Goal: Task Accomplishment & Management: Manage account settings

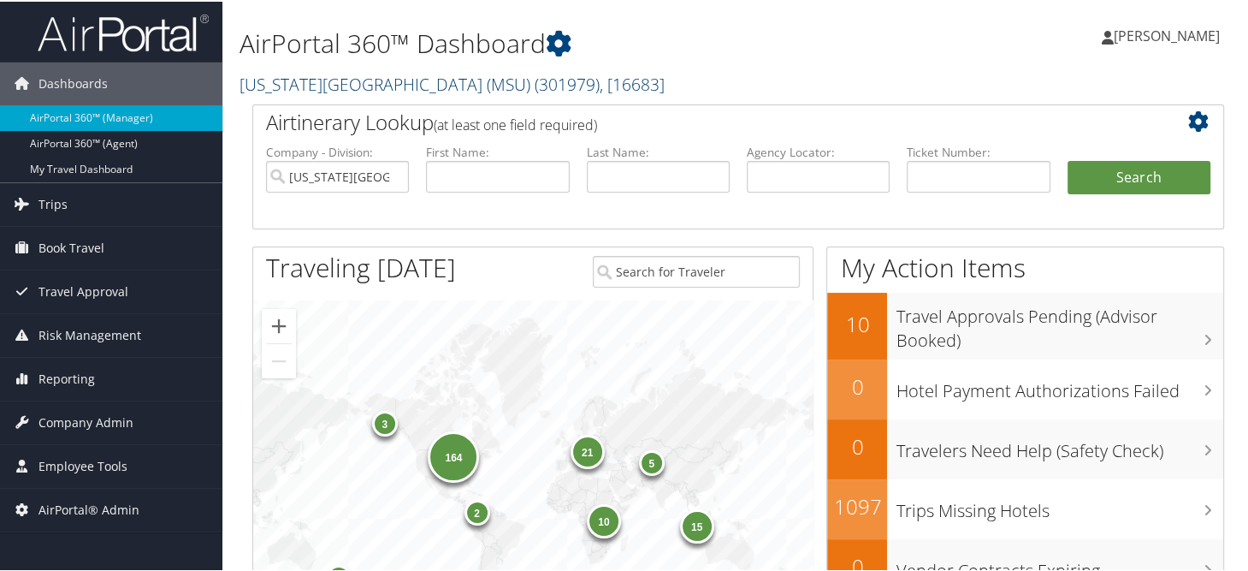
click at [294, 85] on link "Michigan State University (MSU) ( 301979 ) , [ 16683 ]" at bounding box center [452, 82] width 425 height 23
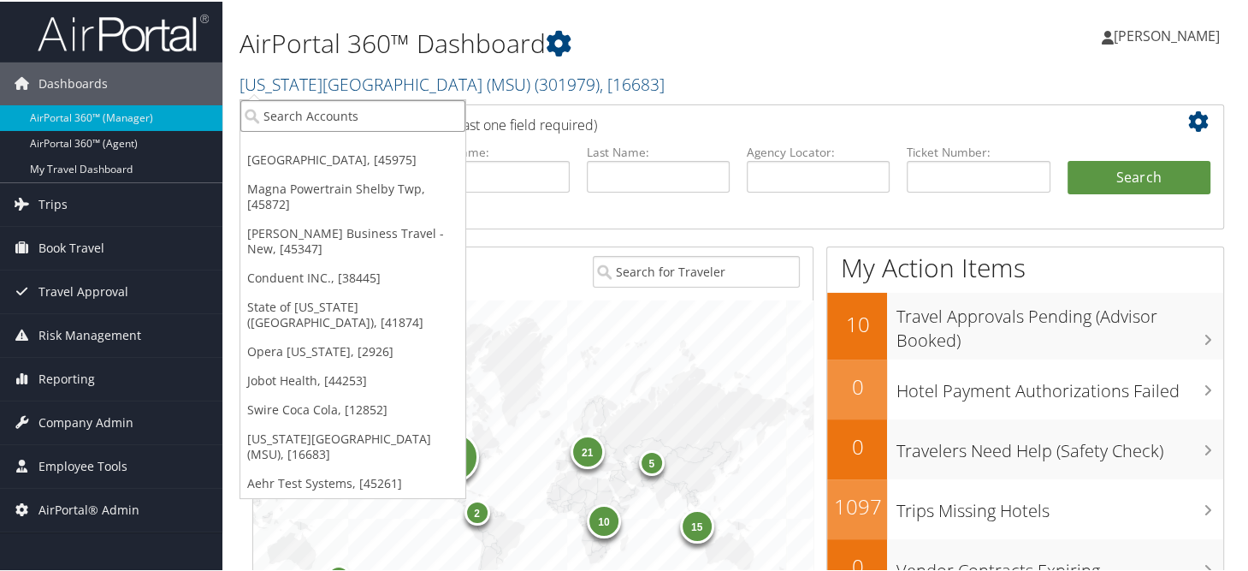
click at [321, 122] on input "search" at bounding box center [352, 114] width 225 height 32
type input "lsu"
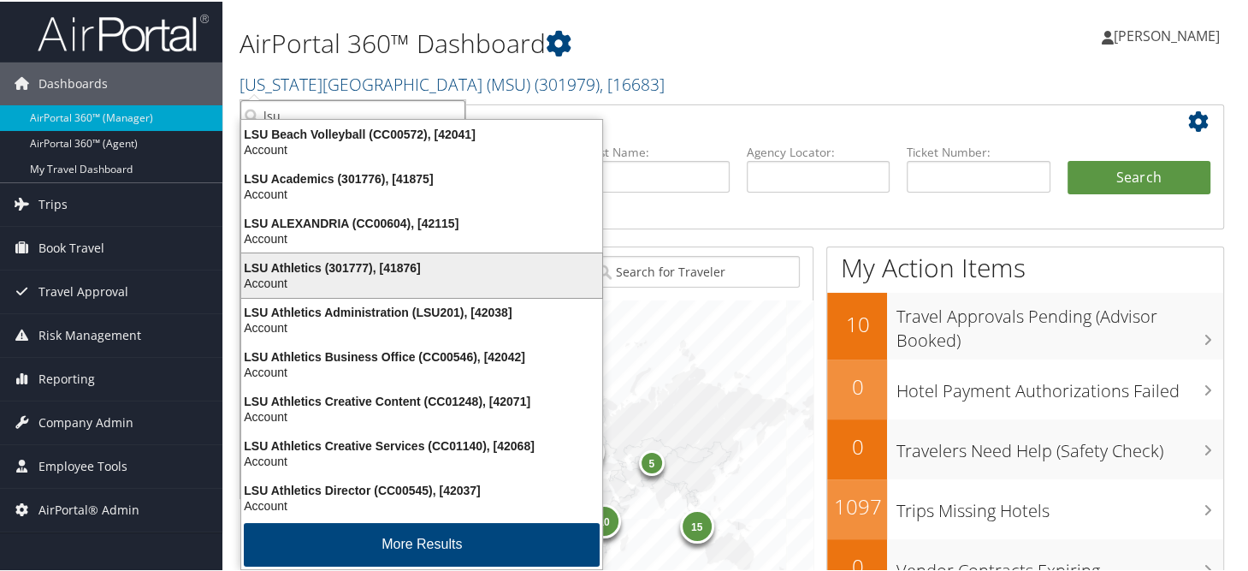
click at [337, 272] on div "LSU Athletics (301777), [41876]" at bounding box center [421, 265] width 381 height 15
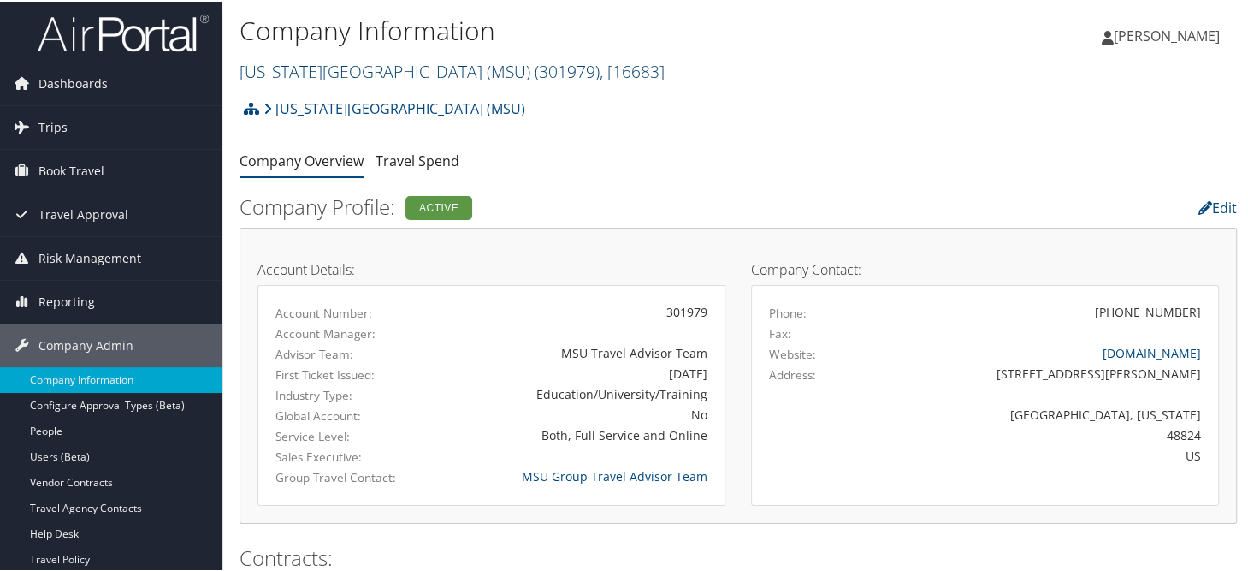
click at [406, 69] on link "Michigan State University (MSU) ( 301979 ) , [ 16683 ]" at bounding box center [452, 69] width 425 height 23
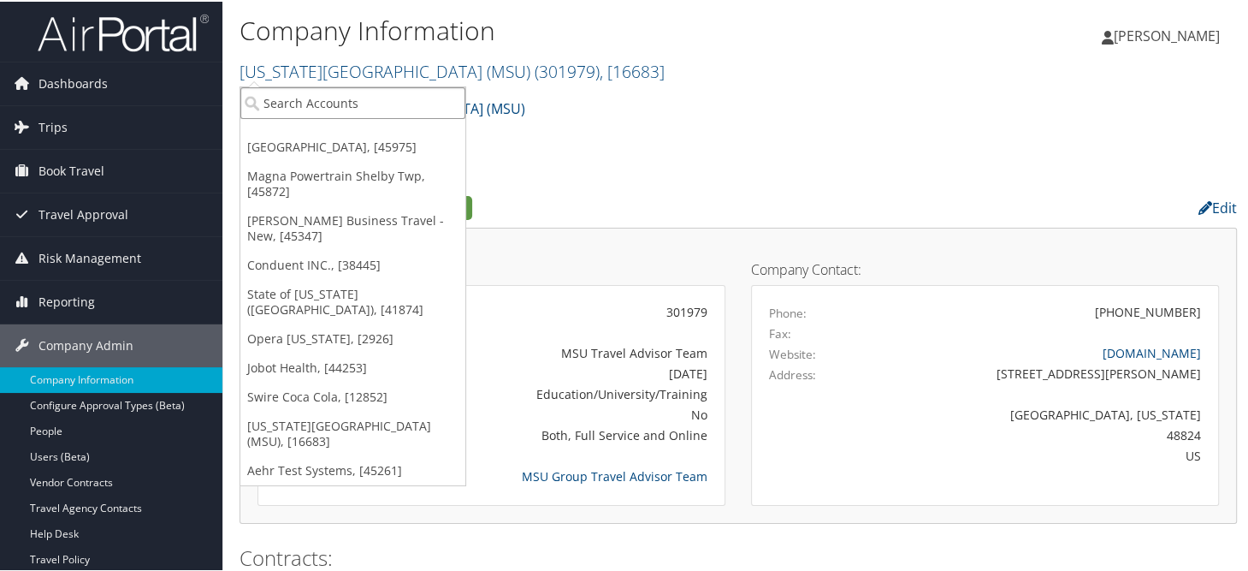
click at [394, 105] on input "search" at bounding box center [352, 102] width 225 height 32
type input "lsu"
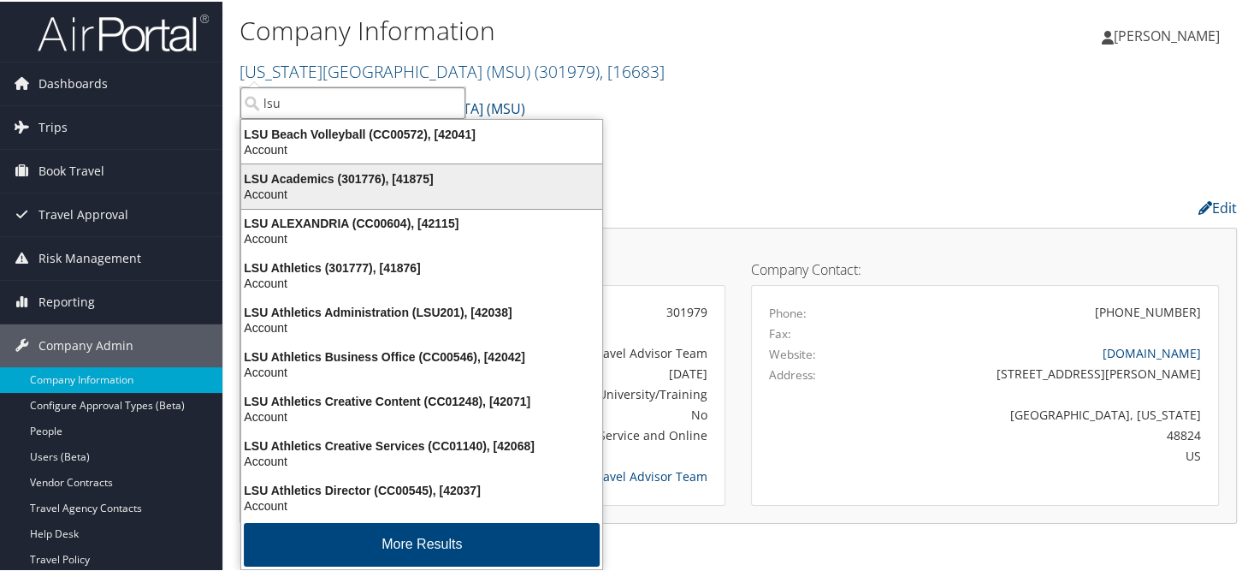
click at [417, 169] on div "LSU Academics (301776), [41875]" at bounding box center [421, 176] width 381 height 15
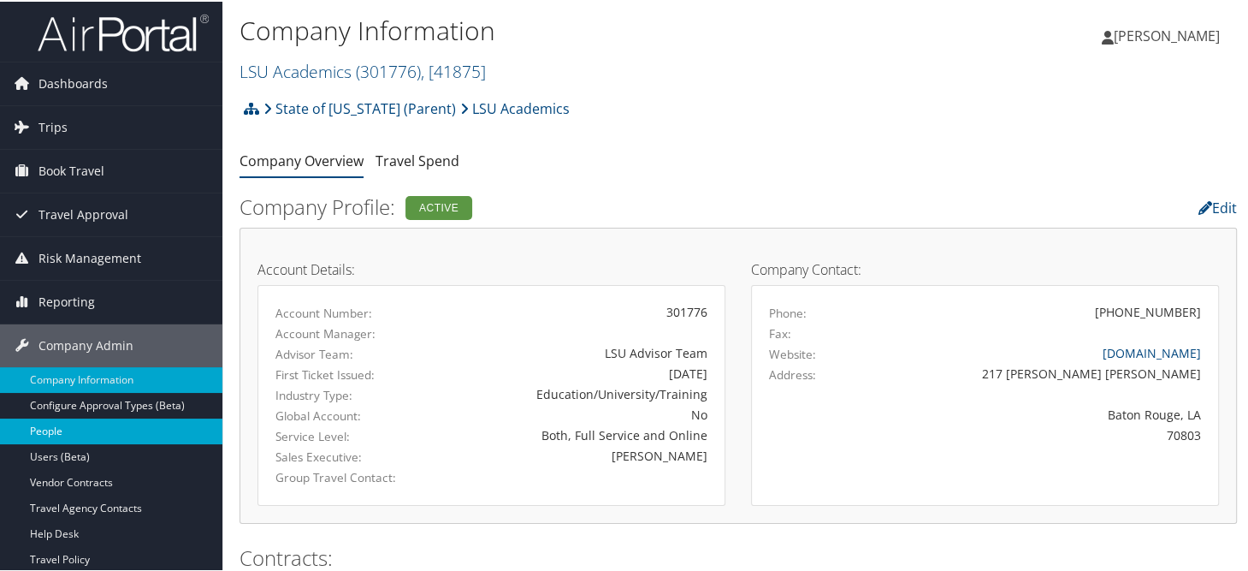
click at [48, 428] on link "People" at bounding box center [111, 430] width 222 height 26
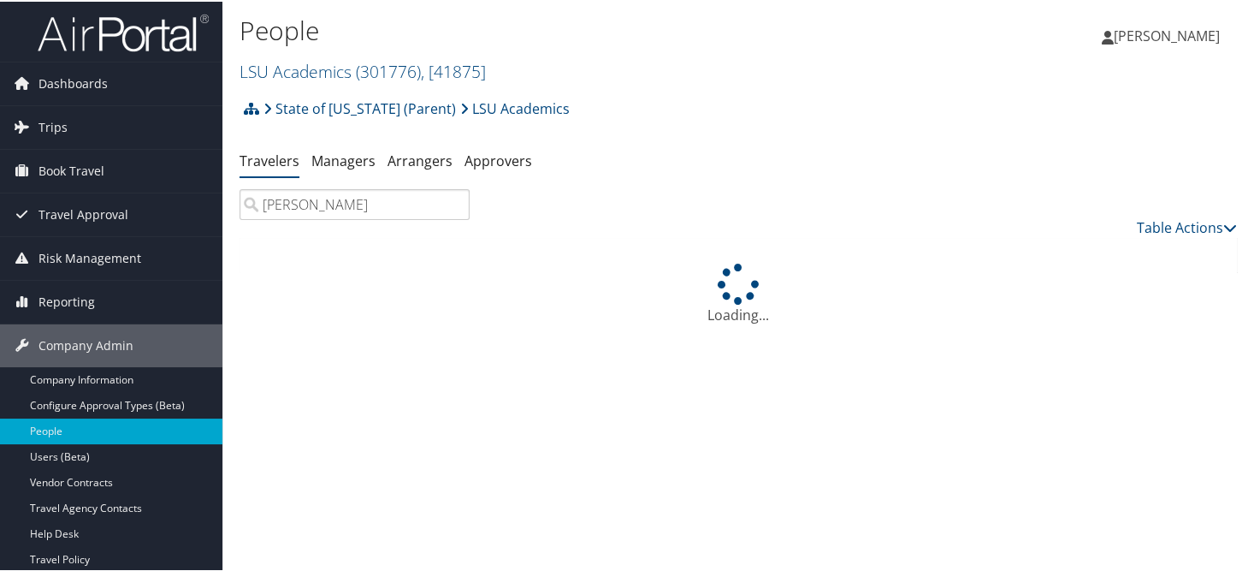
type input "[PERSON_NAME]"
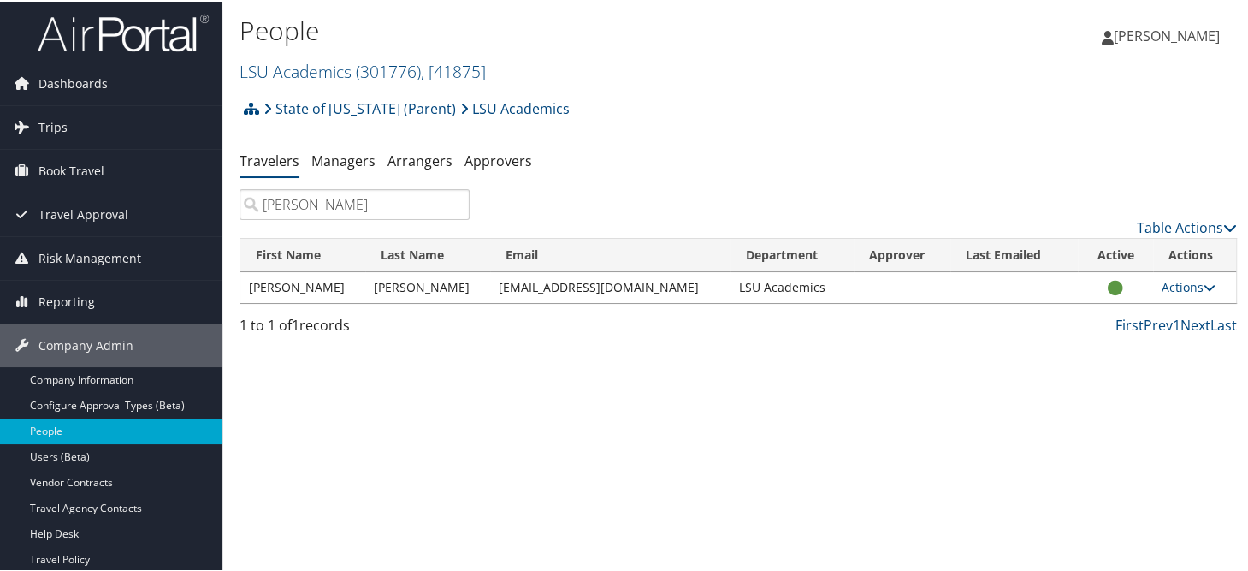
drag, startPoint x: 1158, startPoint y: 289, endPoint x: 1125, endPoint y: 319, distance: 44.8
click at [1162, 289] on link "Actions" at bounding box center [1189, 285] width 54 height 16
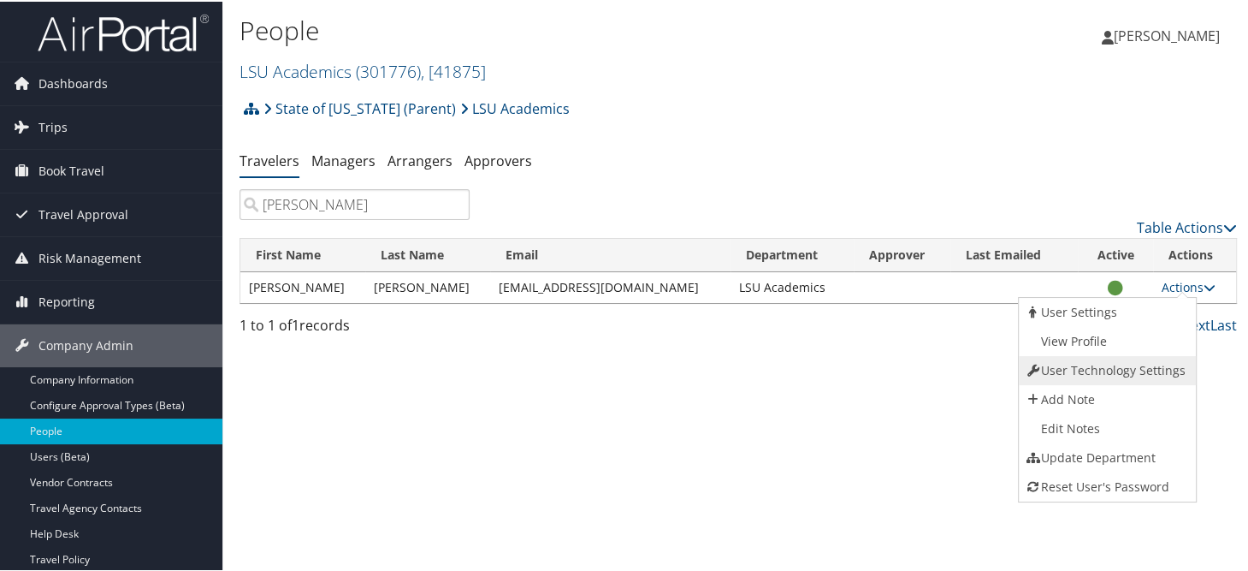
click at [1076, 363] on link "User Technology Settings" at bounding box center [1106, 368] width 174 height 29
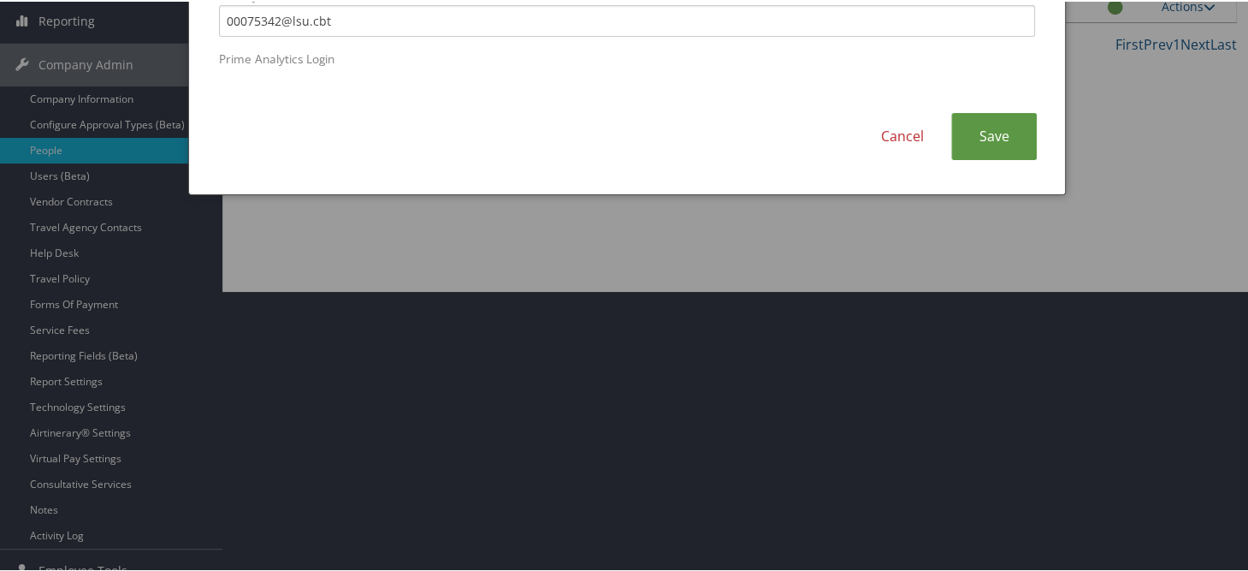
scroll to position [342, 0]
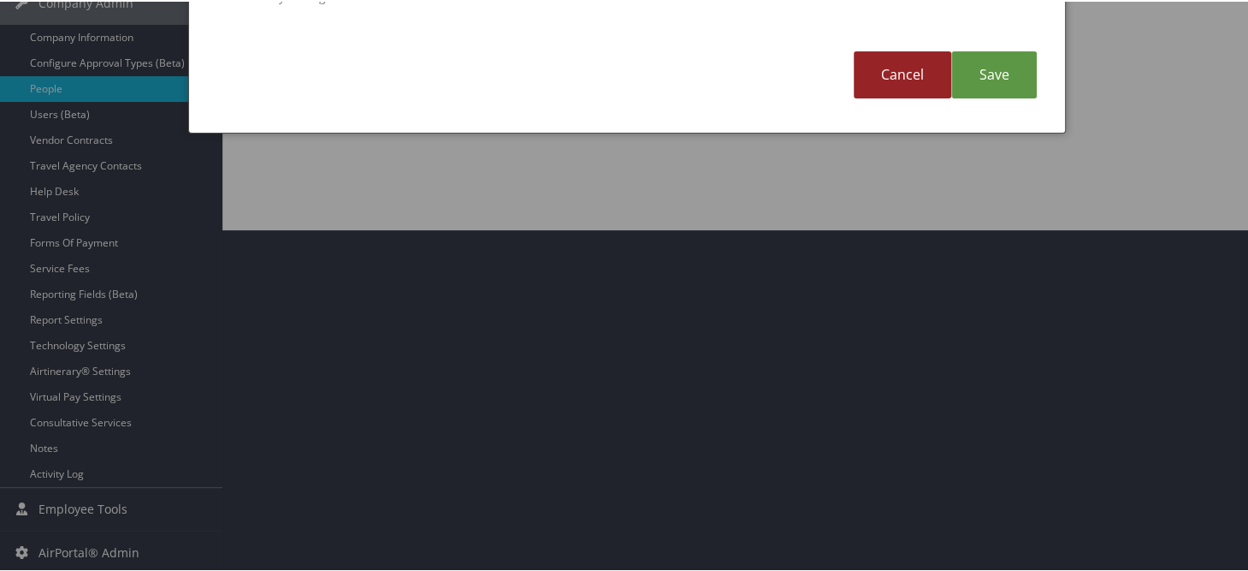
click at [891, 71] on link "Cancel" at bounding box center [903, 73] width 98 height 47
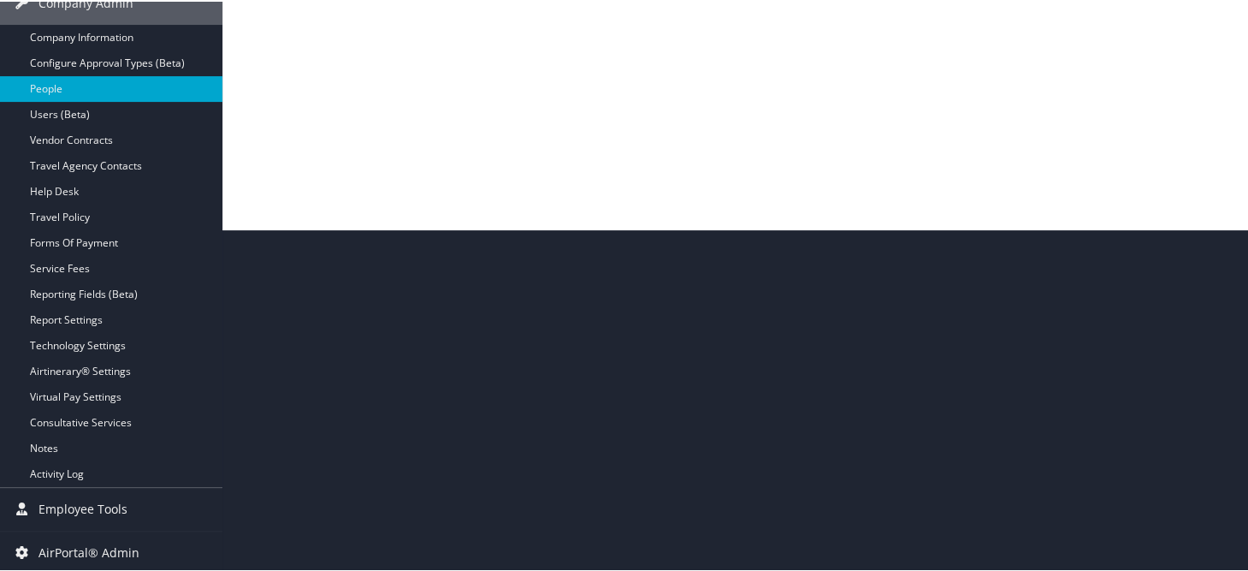
scroll to position [0, 0]
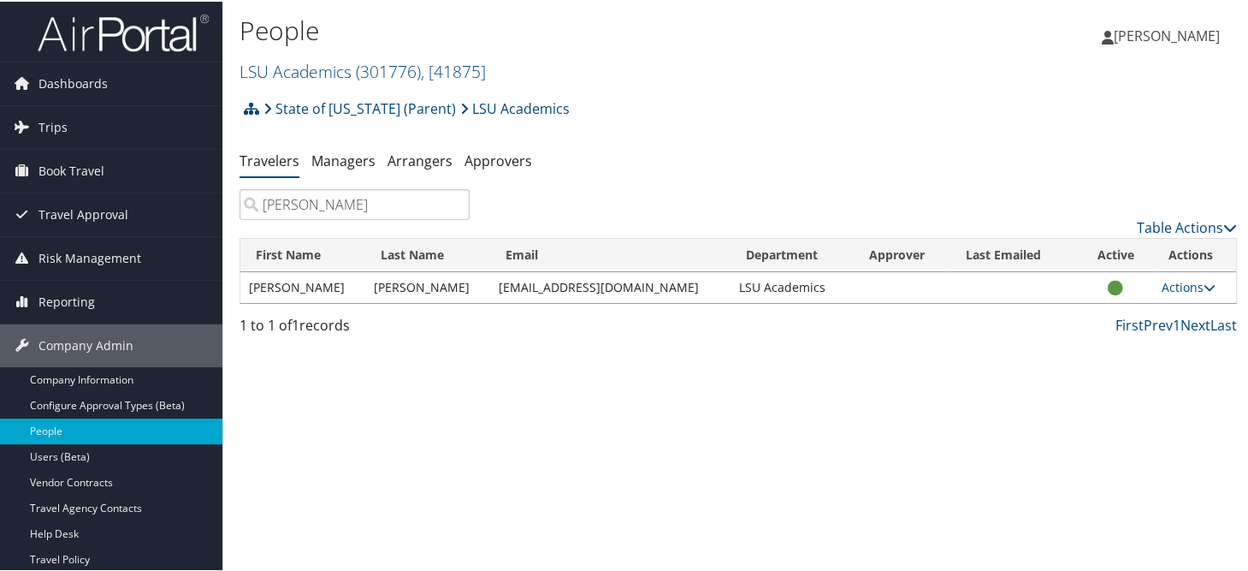
click at [1156, 298] on td "Actions User Settings View Profile User Technology Settings Add Note Edit Notes…" at bounding box center [1194, 285] width 83 height 31
click at [1162, 287] on link "Actions" at bounding box center [1189, 285] width 54 height 16
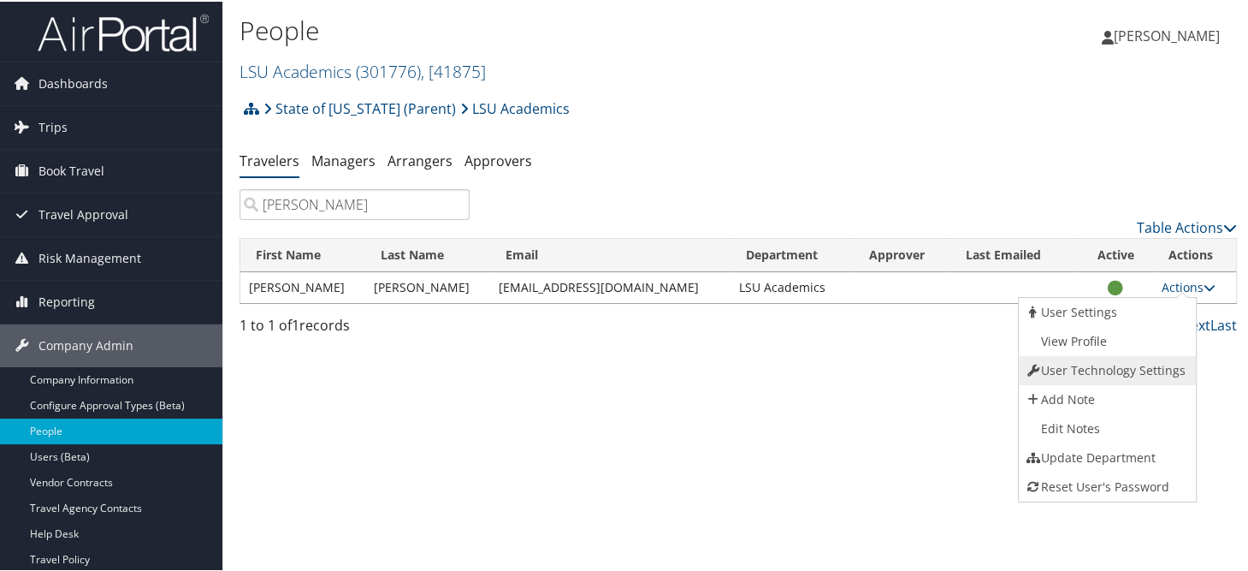
click at [1076, 370] on link "User Technology Settings" at bounding box center [1106, 368] width 174 height 29
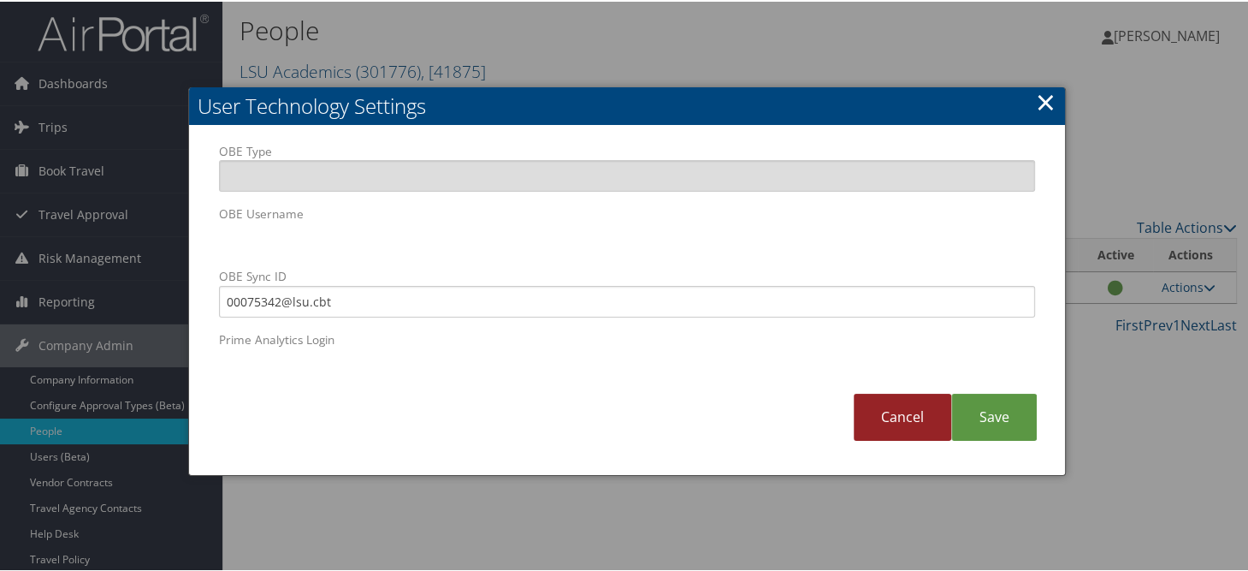
click at [866, 418] on link "Cancel" at bounding box center [903, 415] width 98 height 47
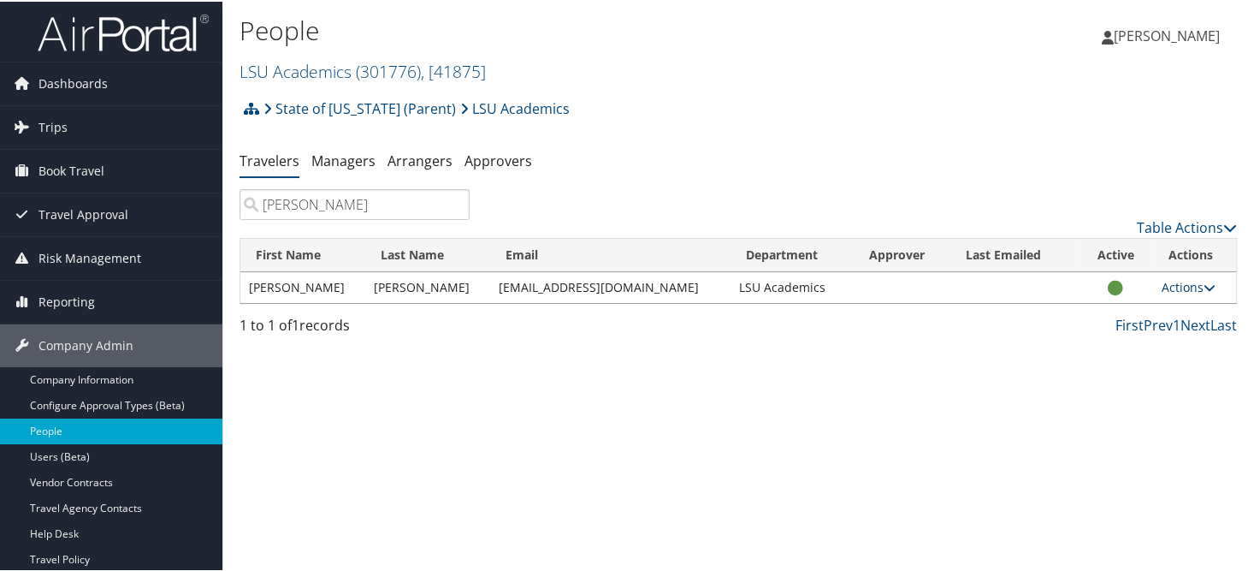
click at [1162, 287] on link "Actions" at bounding box center [1189, 285] width 54 height 16
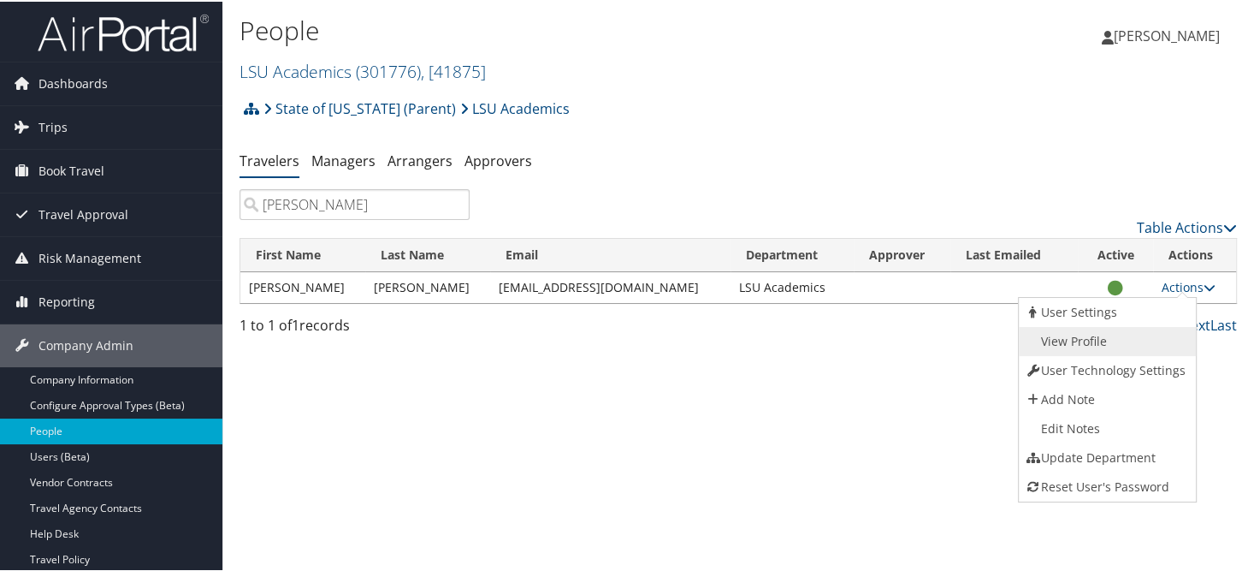
click at [1057, 334] on link "View Profile" at bounding box center [1106, 339] width 174 height 29
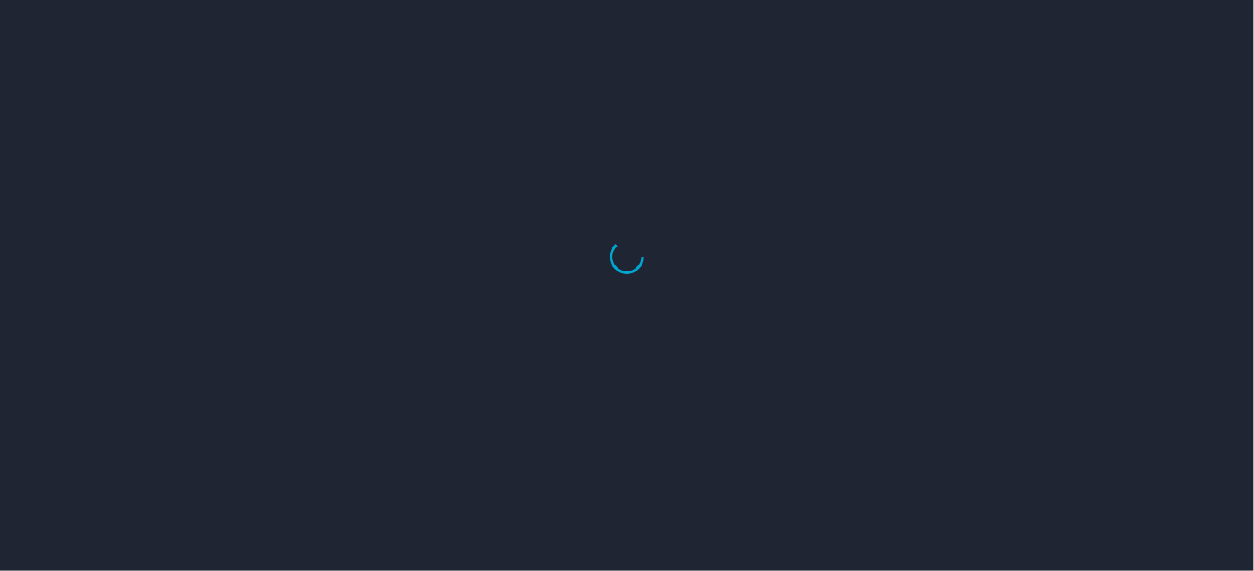
select select "US"
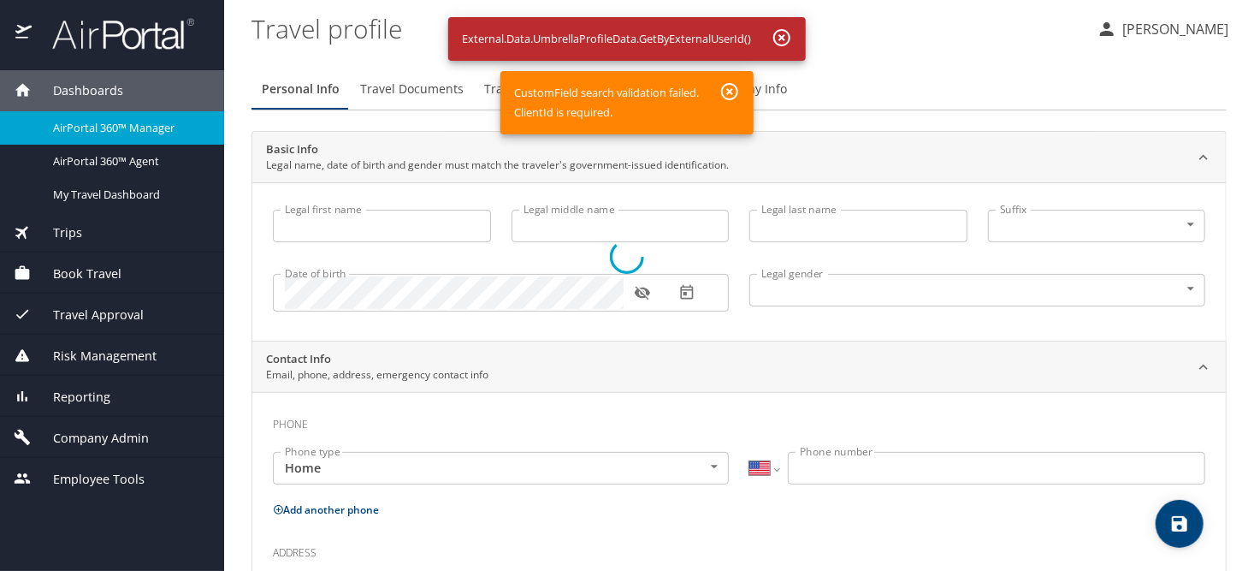
click at [789, 32] on div at bounding box center [627, 257] width 1254 height 628
click at [791, 42] on div at bounding box center [627, 257] width 1254 height 628
click at [778, 38] on div at bounding box center [627, 257] width 1254 height 628
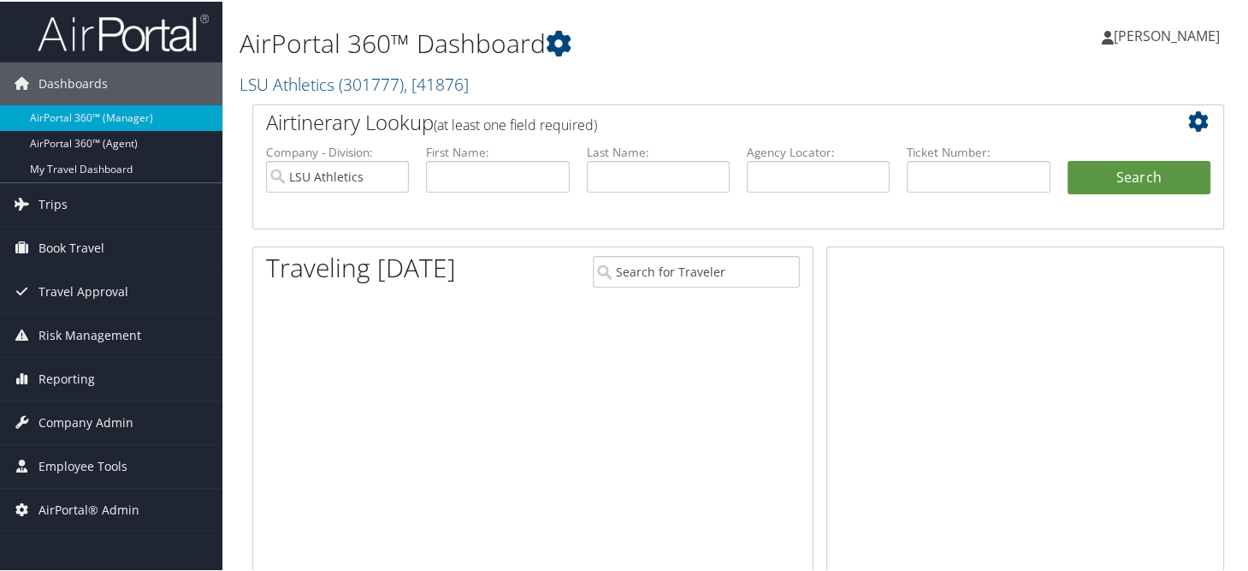
click at [353, 86] on span "( 301777 )" at bounding box center [371, 82] width 65 height 23
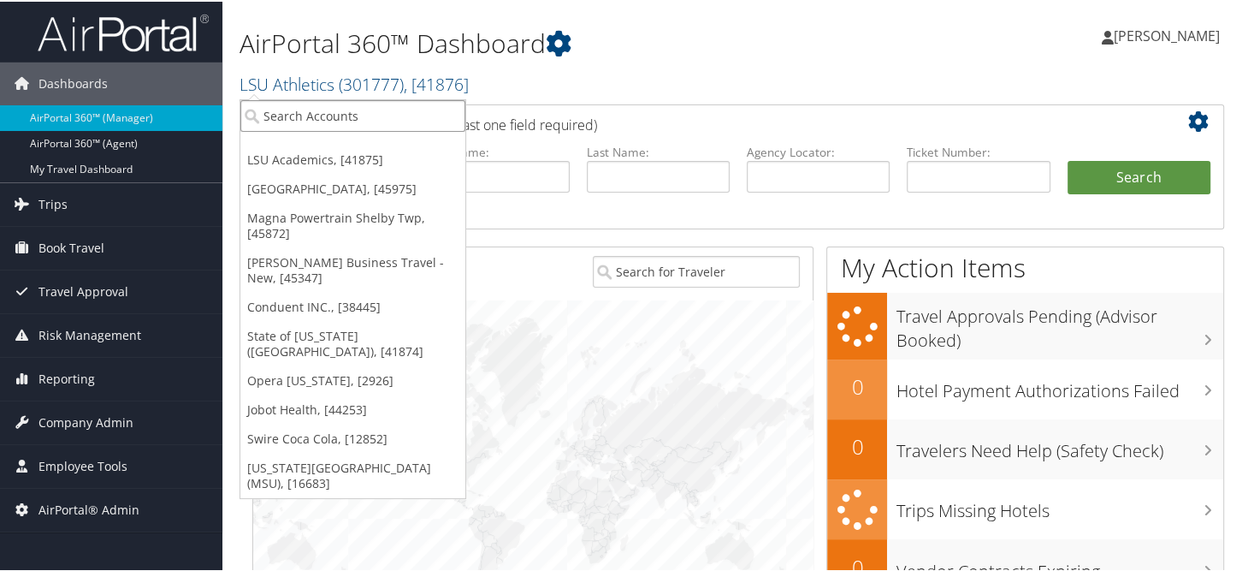
click at [340, 104] on input "search" at bounding box center [352, 114] width 225 height 32
click at [311, 165] on link "LSU Academics, [41875]" at bounding box center [352, 158] width 225 height 29
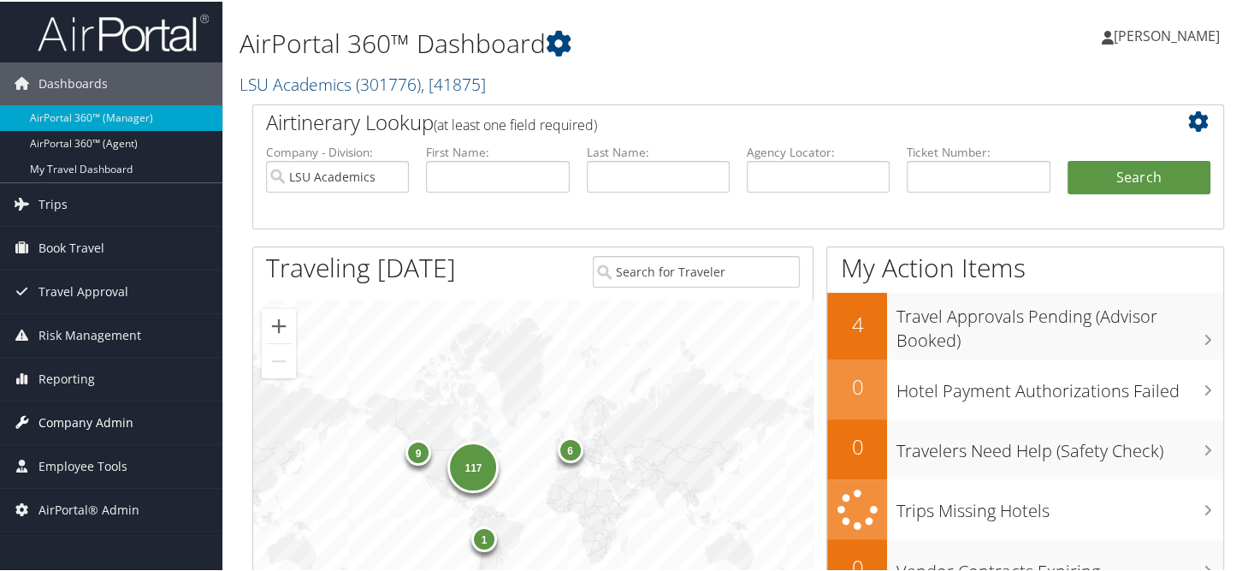
click at [68, 412] on span "Company Admin" at bounding box center [85, 420] width 95 height 43
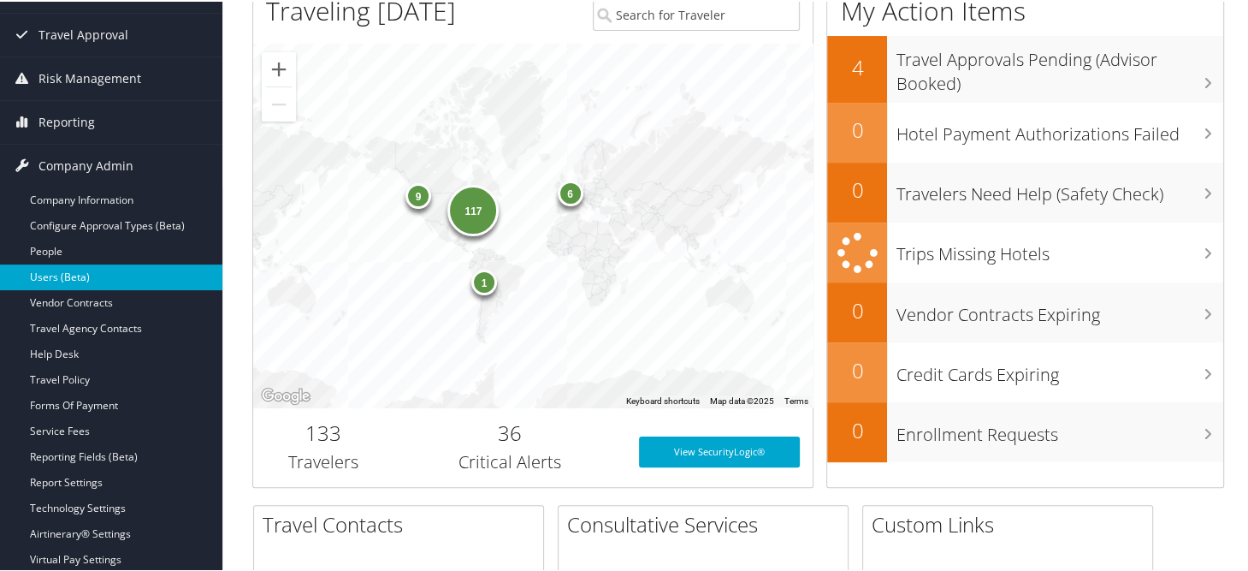
click at [92, 270] on link "Users (Beta)" at bounding box center [111, 276] width 222 height 26
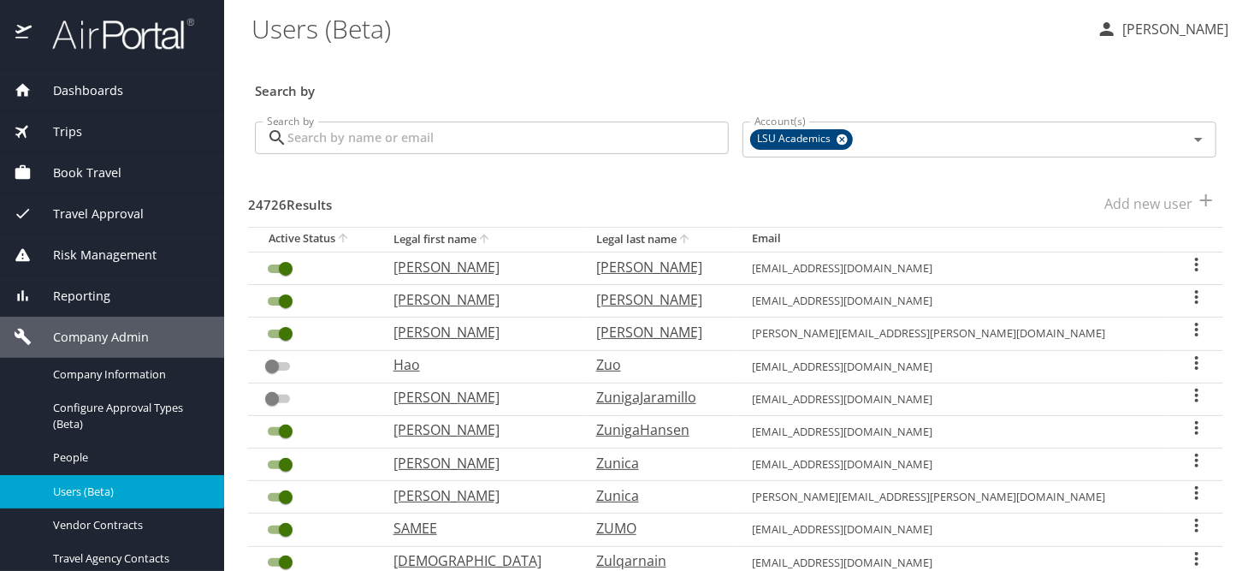
click at [470, 136] on input "Search by" at bounding box center [507, 137] width 441 height 33
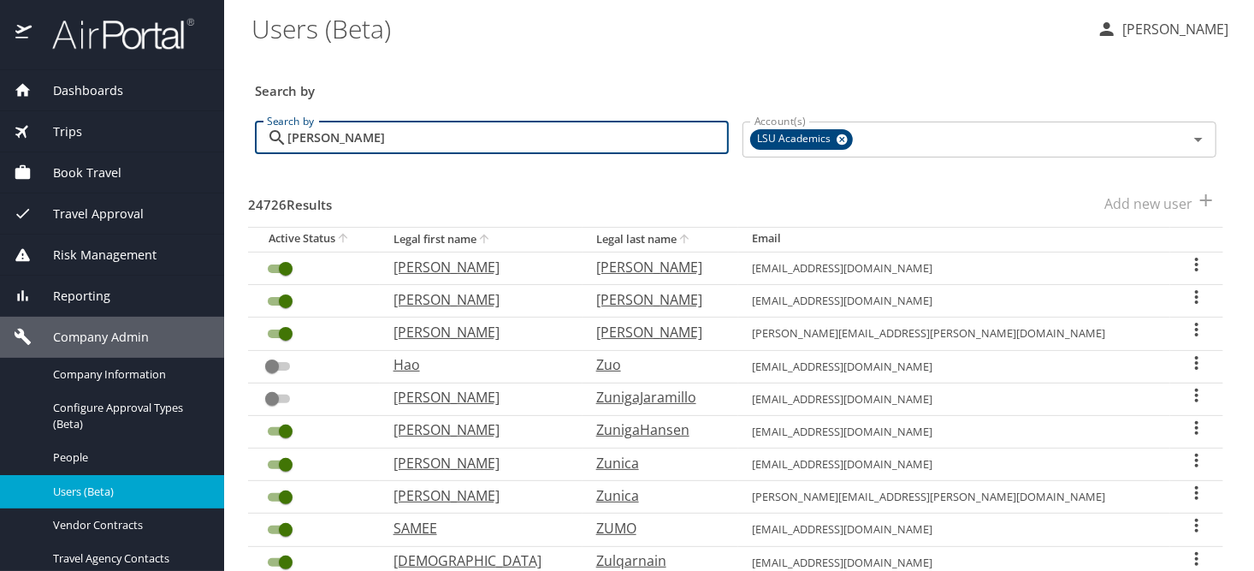
type input "[PERSON_NAME]"
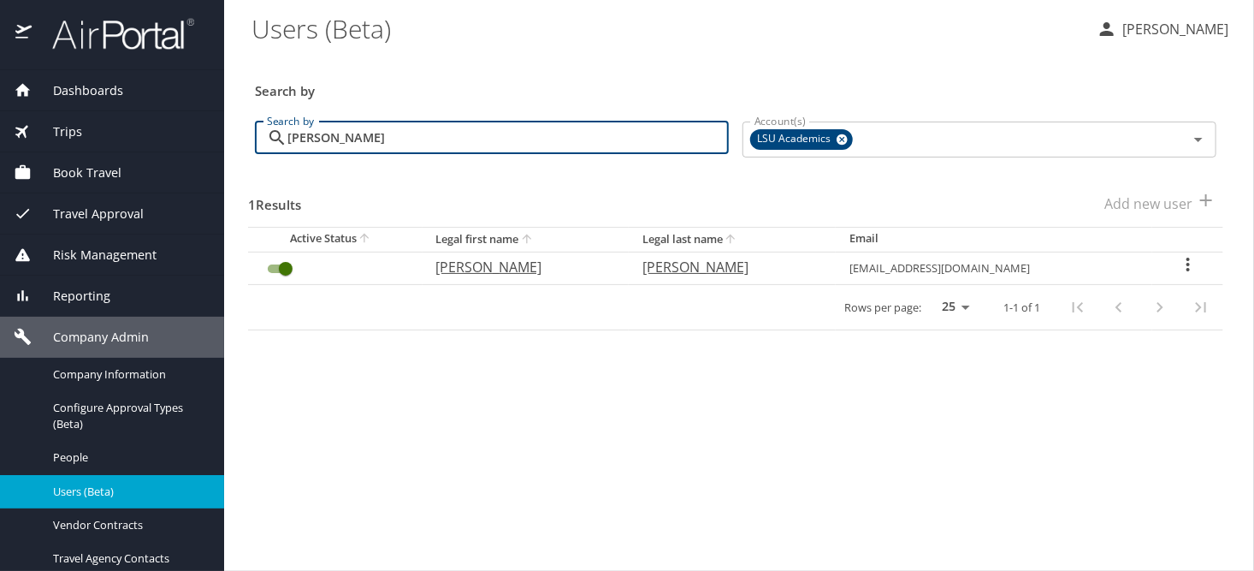
click at [1178, 267] on icon "User Search Table" at bounding box center [1188, 264] width 21 height 21
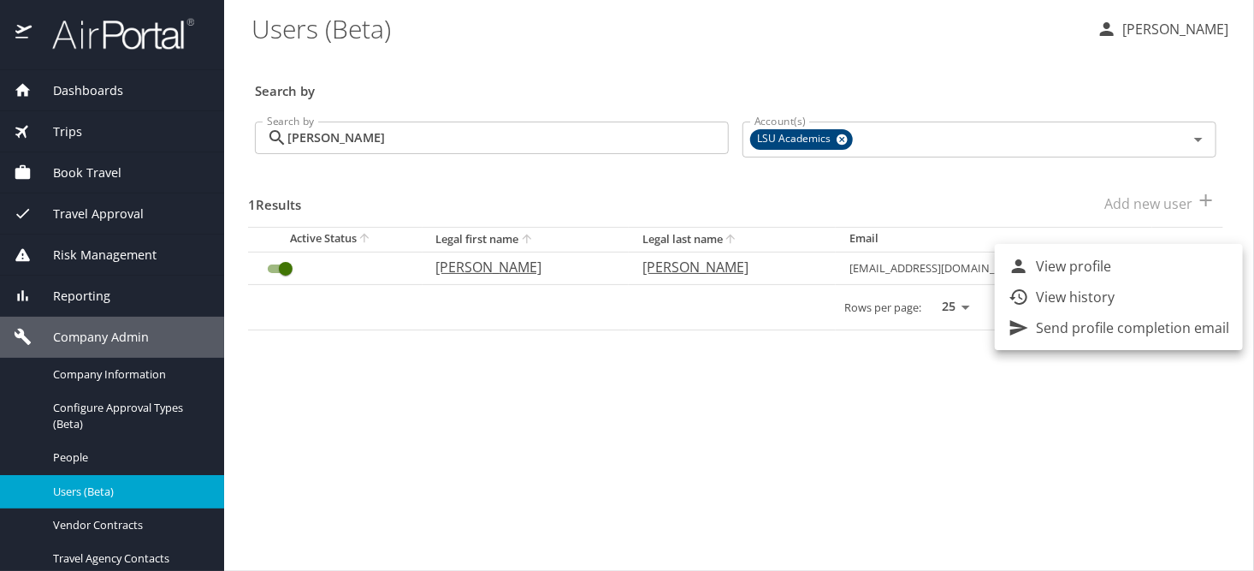
click at [1106, 305] on p "View history" at bounding box center [1075, 297] width 79 height 21
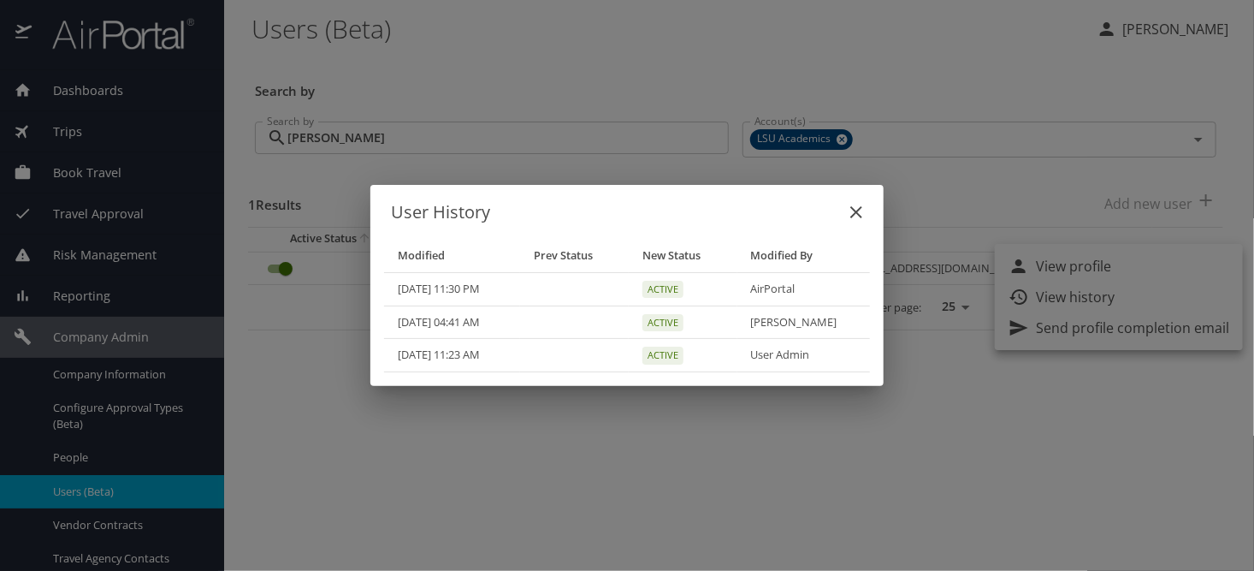
click at [852, 210] on icon "close" at bounding box center [856, 212] width 21 height 21
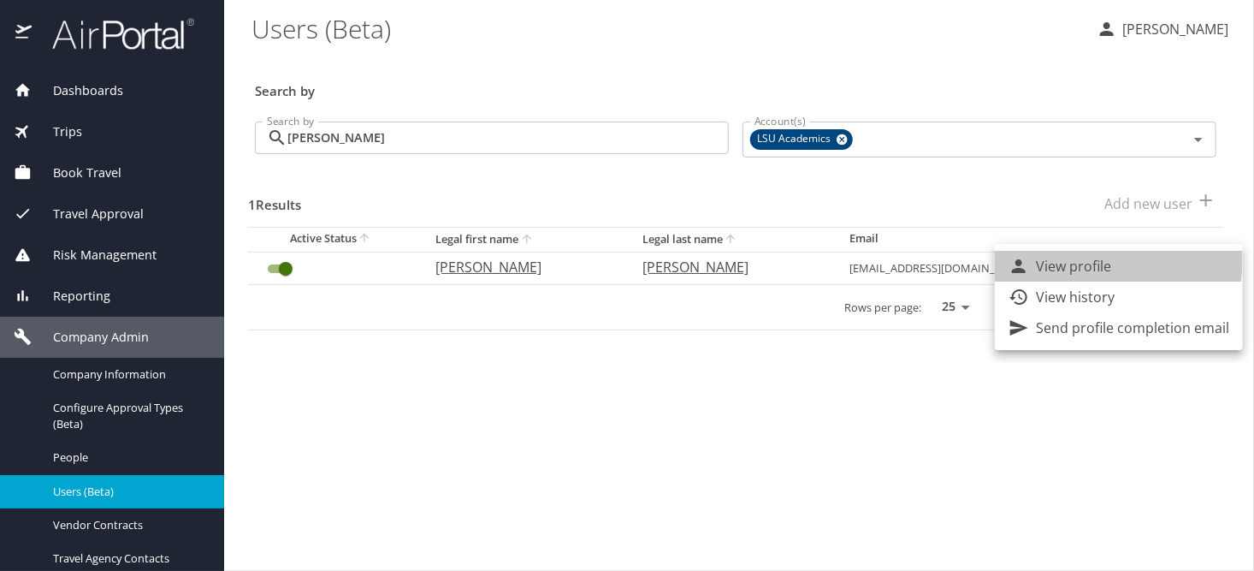
click at [1075, 259] on p "View profile" at bounding box center [1073, 266] width 75 height 21
select select "US"
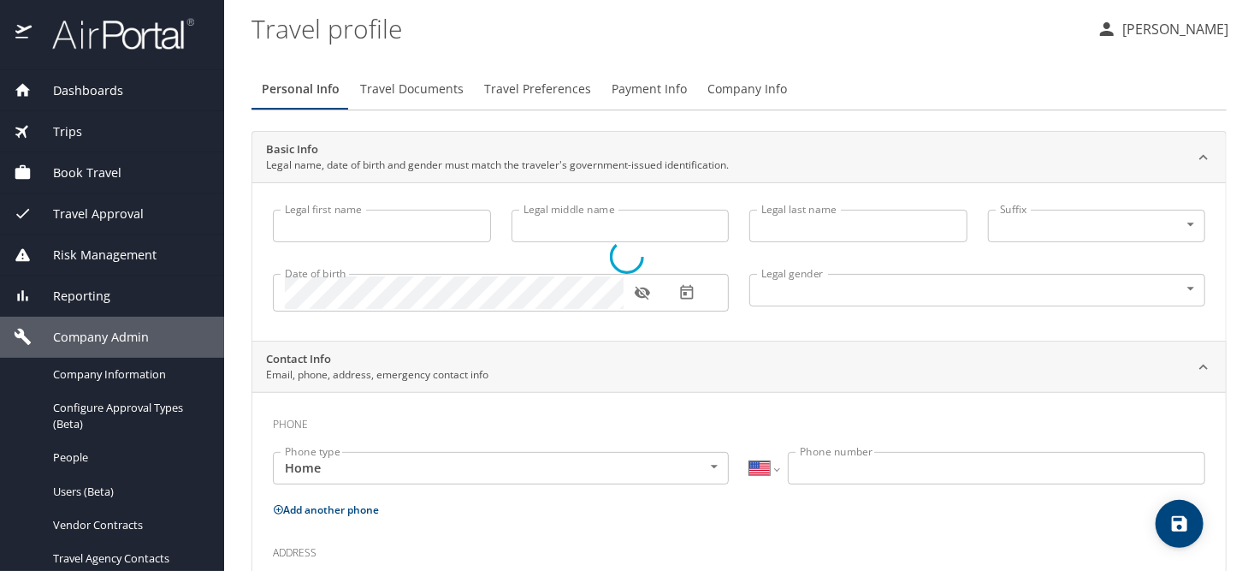
type input "[PERSON_NAME]"
type input "[DEMOGRAPHIC_DATA]"
select select "US"
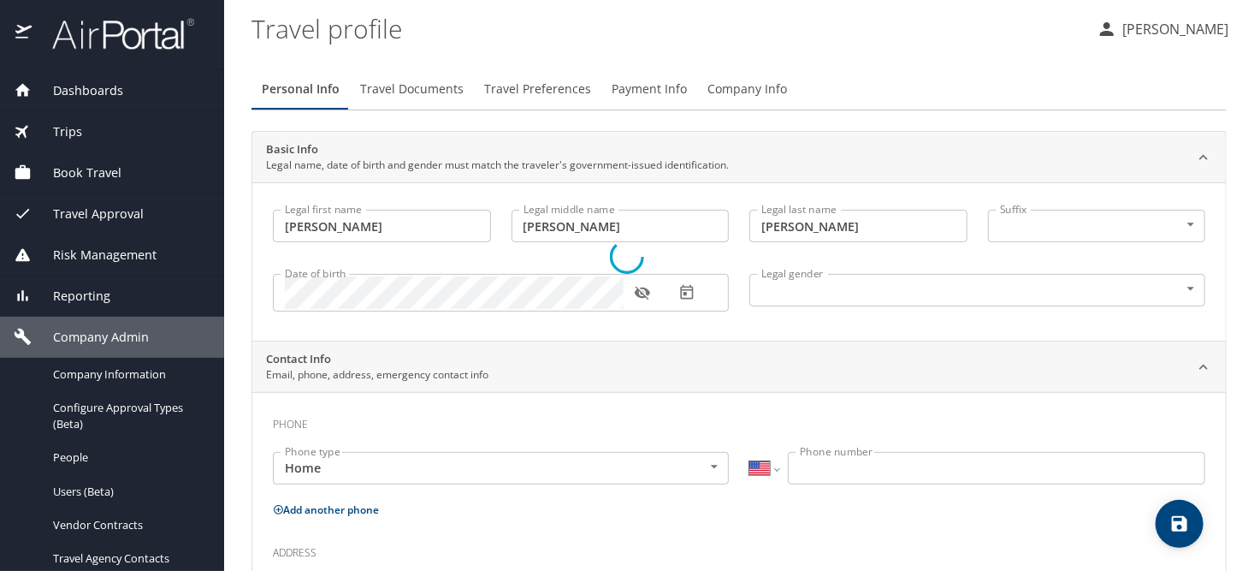
select select "US"
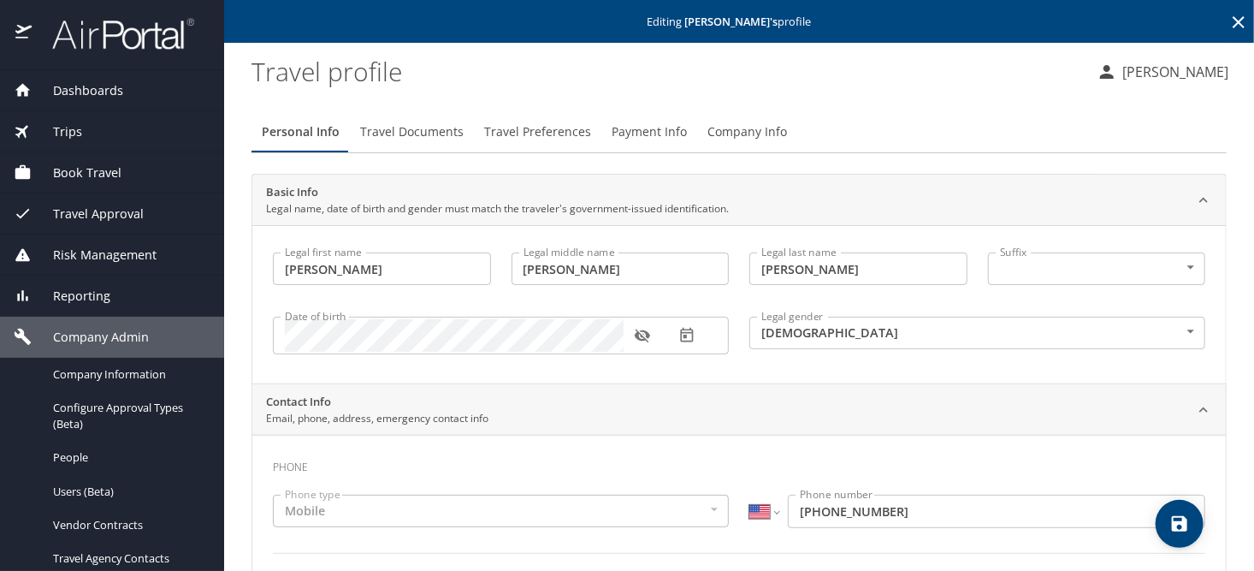
click at [405, 120] on button "Travel Documents" at bounding box center [412, 131] width 124 height 41
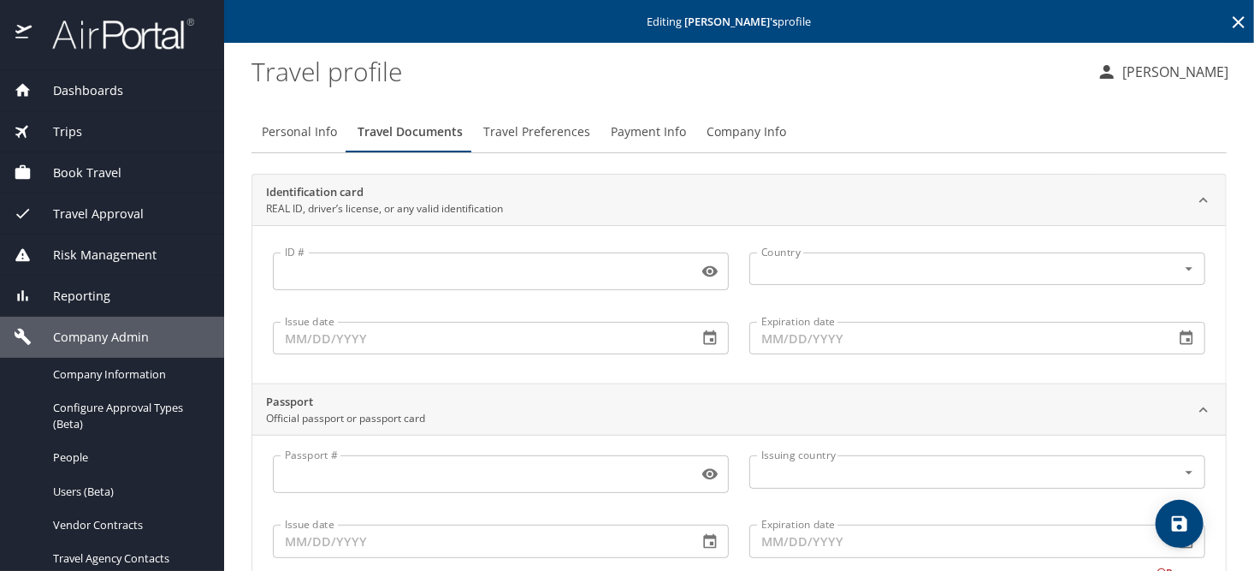
click at [535, 133] on span "Travel Preferences" at bounding box center [536, 131] width 107 height 21
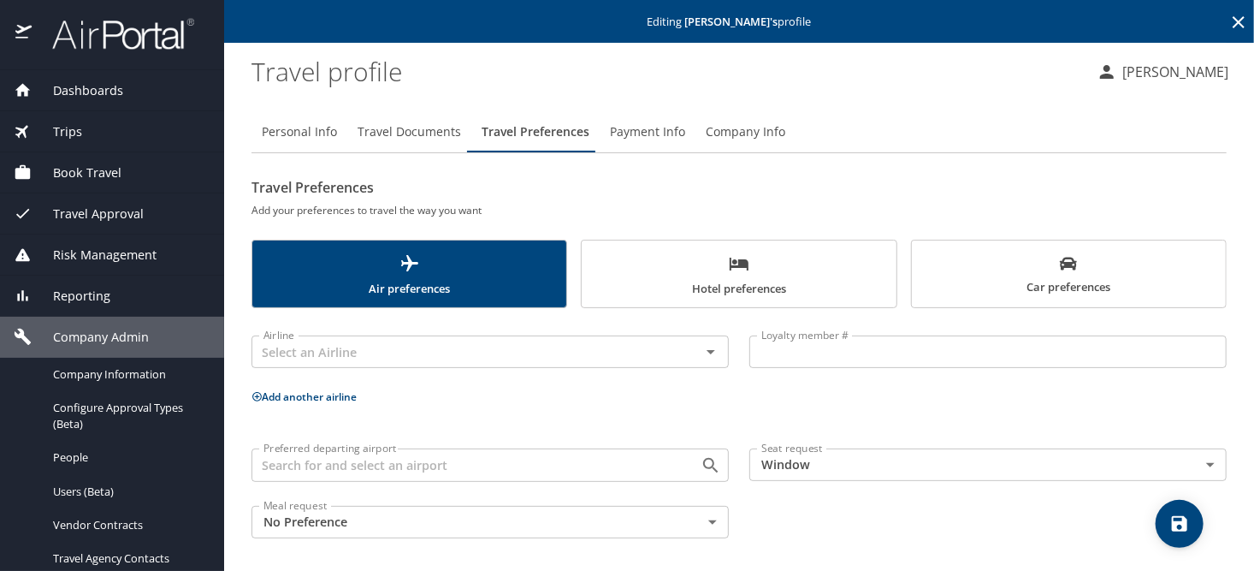
click at [638, 127] on span "Payment Info" at bounding box center [647, 131] width 75 height 21
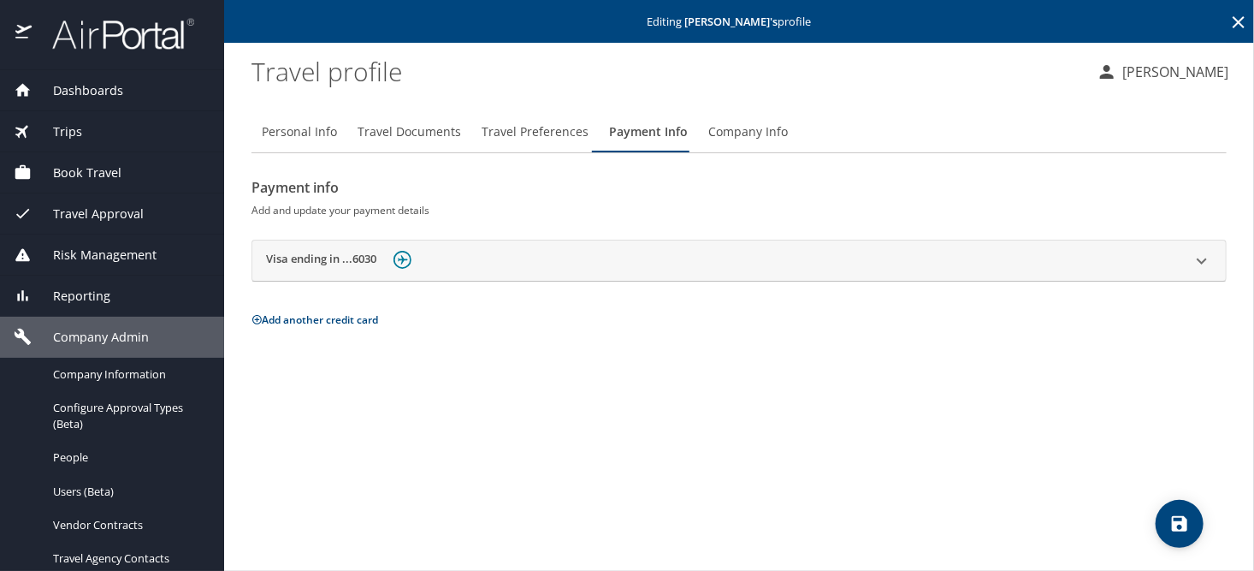
click at [1204, 259] on icon at bounding box center [1202, 261] width 21 height 21
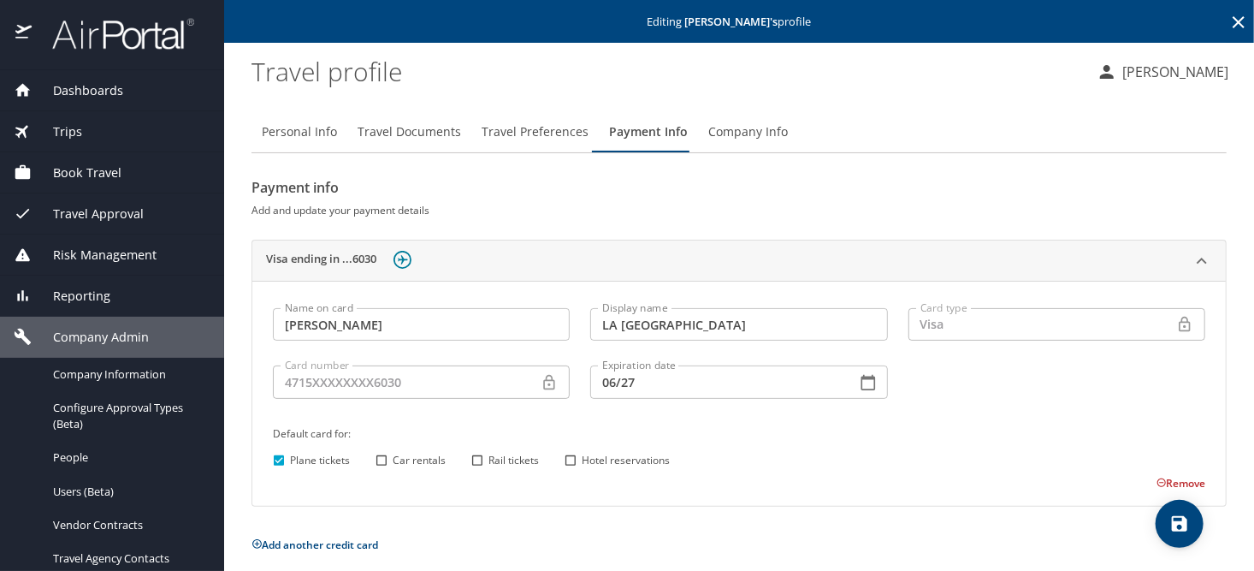
click at [745, 134] on span "Company Info" at bounding box center [748, 131] width 80 height 21
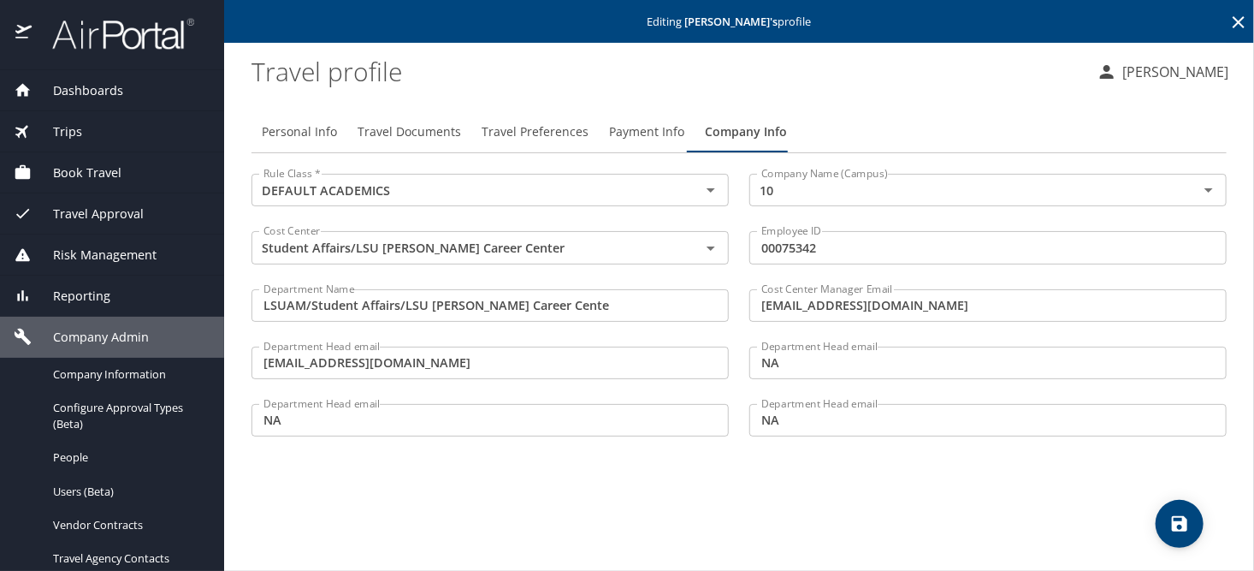
drag, startPoint x: 251, startPoint y: 133, endPoint x: 281, endPoint y: 130, distance: 29.2
click at [251, 133] on button "Personal Info" at bounding box center [299, 131] width 96 height 41
select select "US"
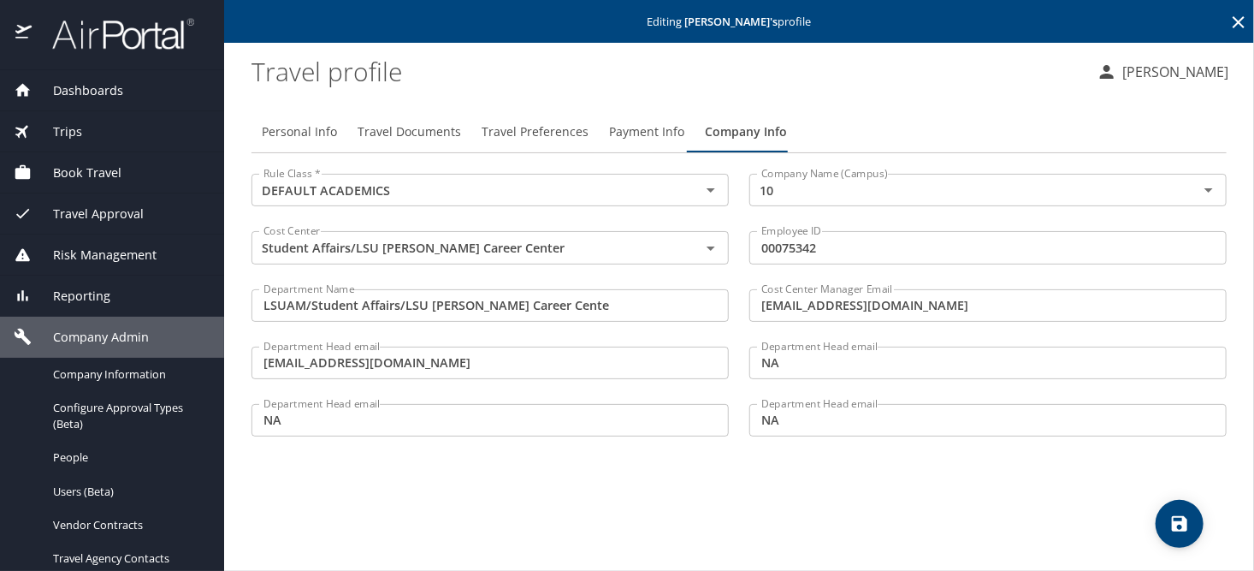
select select "US"
